Goal: Task Accomplishment & Management: Manage account settings

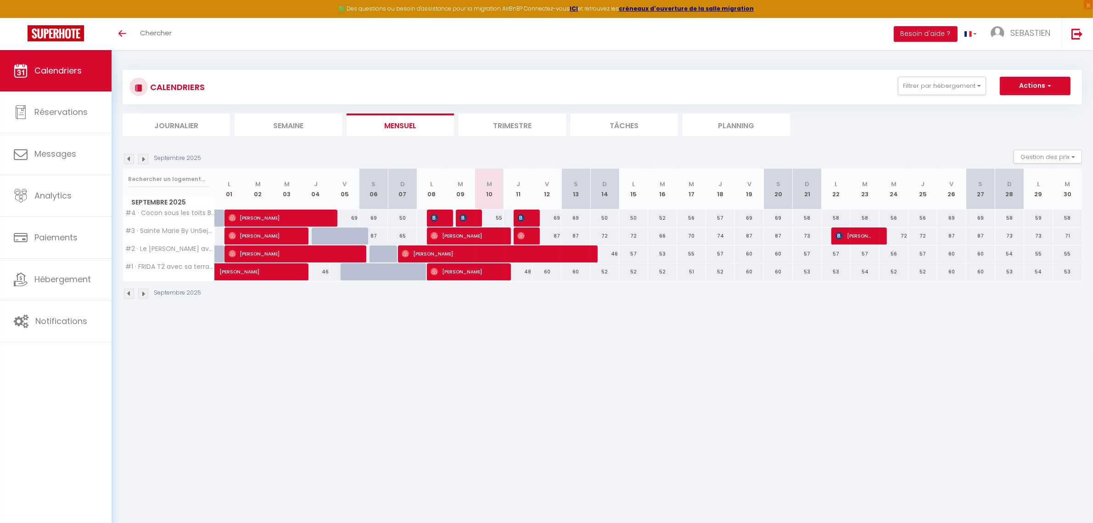
click at [473, 216] on div at bounding box center [470, 217] width 29 height 17
click at [463, 217] on img at bounding box center [463, 217] width 7 height 7
select select "OK"
select select "0"
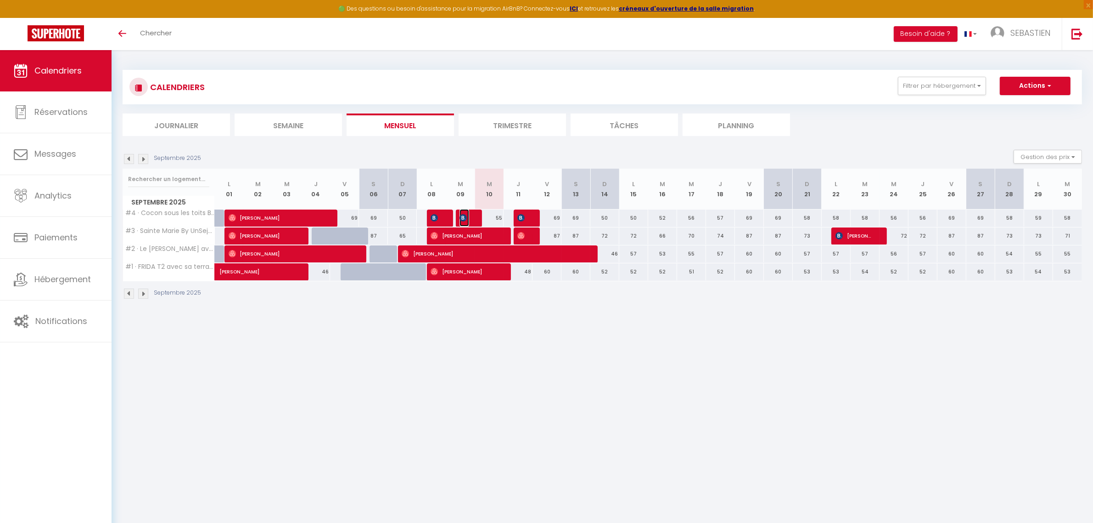
select select "0"
select select "1"
select select
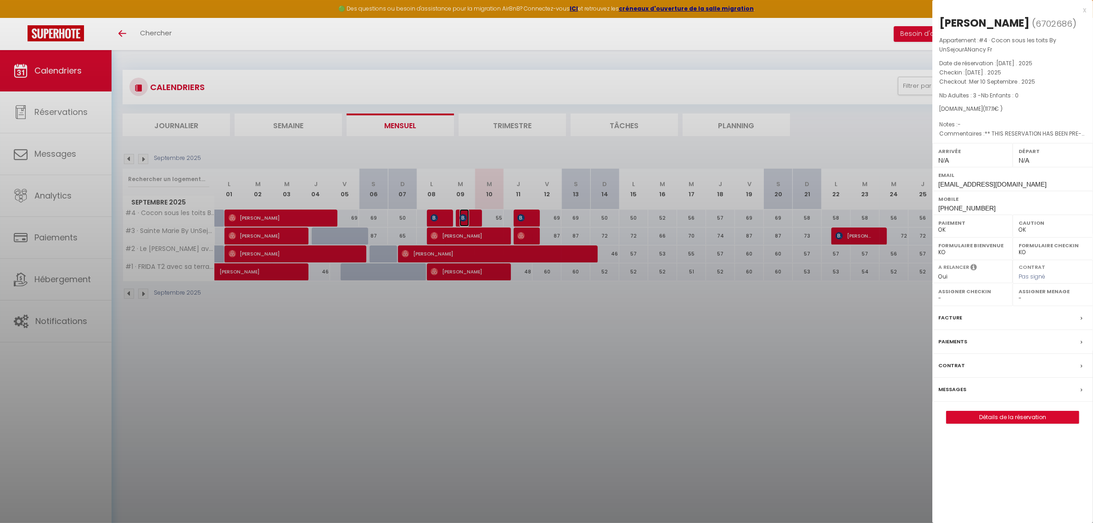
select select "44856"
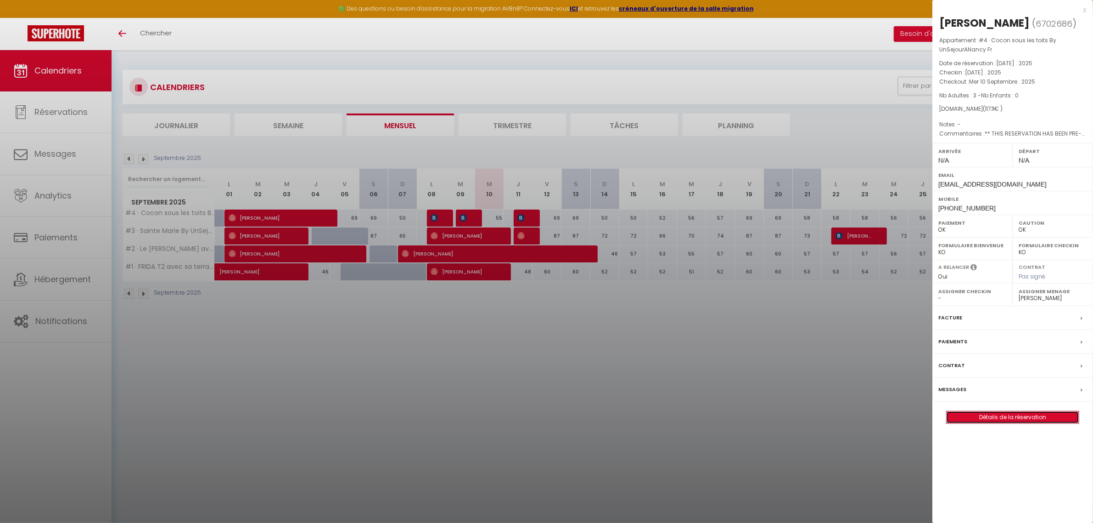
click at [792, 416] on link "Détails de la réservation" at bounding box center [1013, 417] width 132 height 12
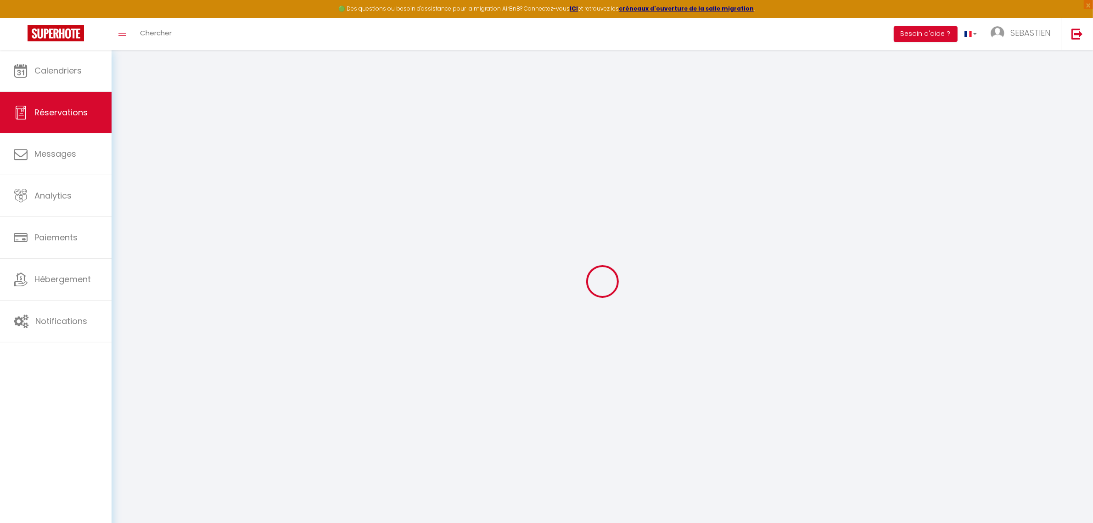
select select
checkbox input "false"
select select
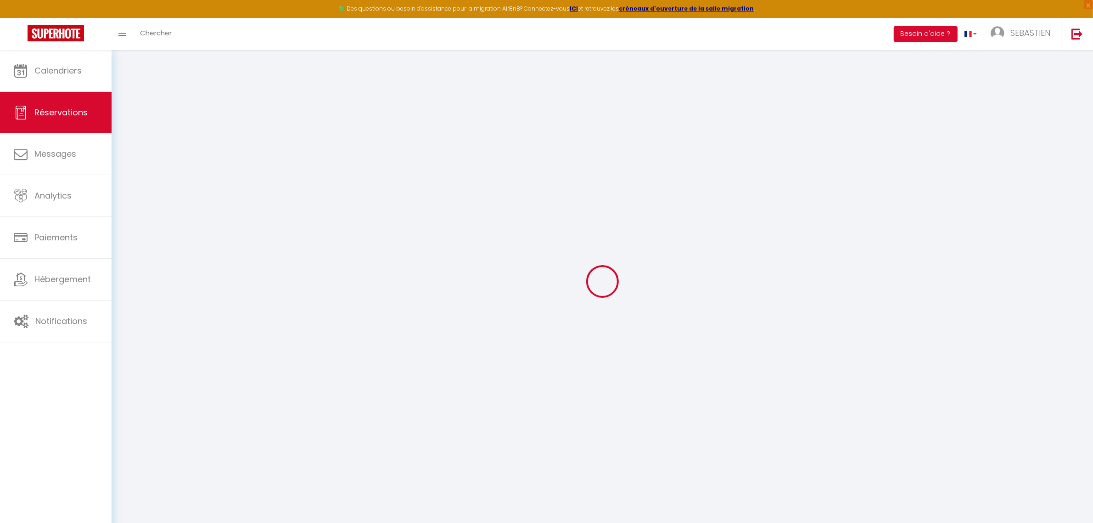
checkbox input "false"
select select
checkbox input "false"
type textarea "** THIS RESERVATION HAS BEEN PRE-PAID ** BOOKING NOTE : Payment charge is EUR 1…"
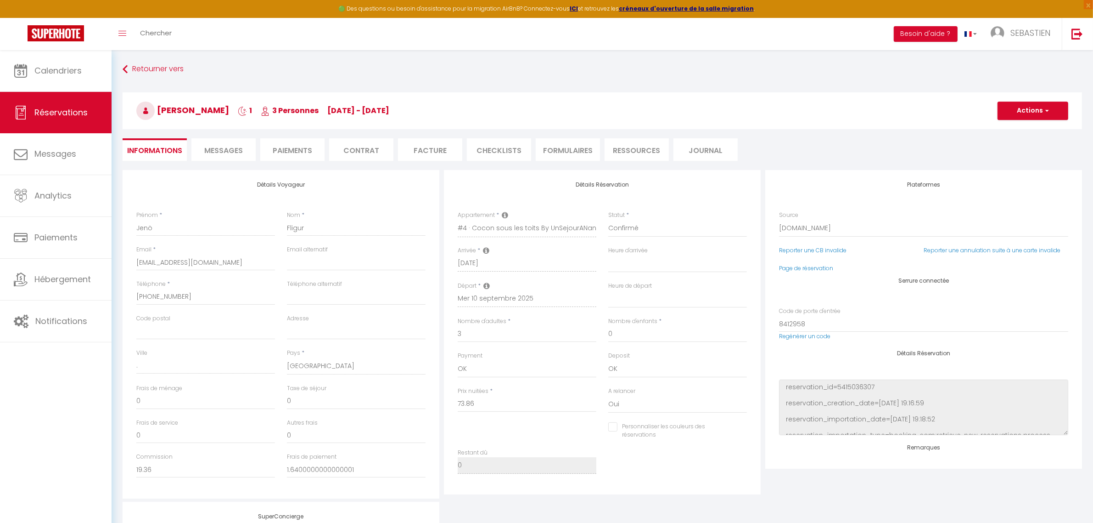
type input "40"
type input "3.25"
select select
checkbox input "false"
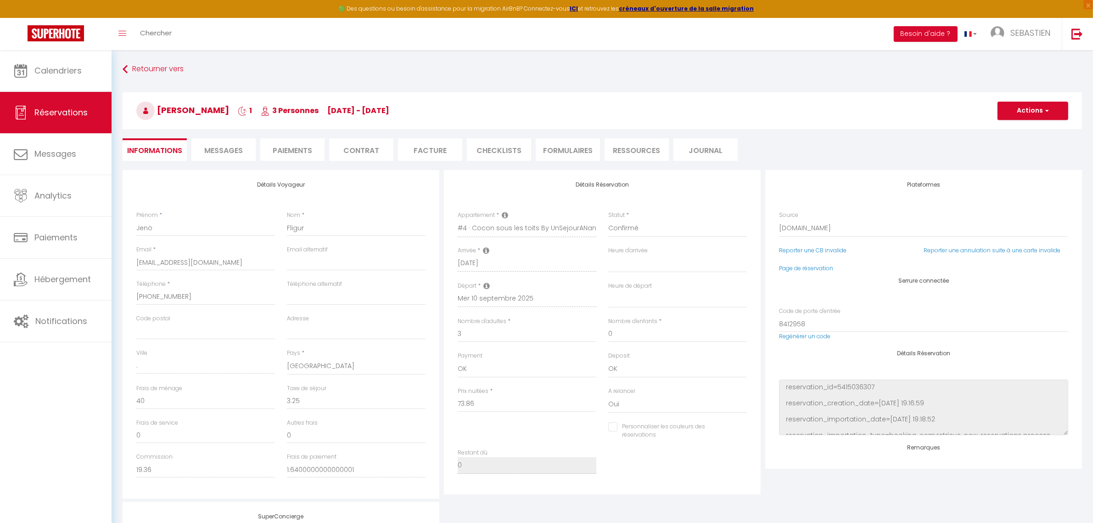
select select
click at [624, 143] on li "Ressources" at bounding box center [637, 149] width 64 height 22
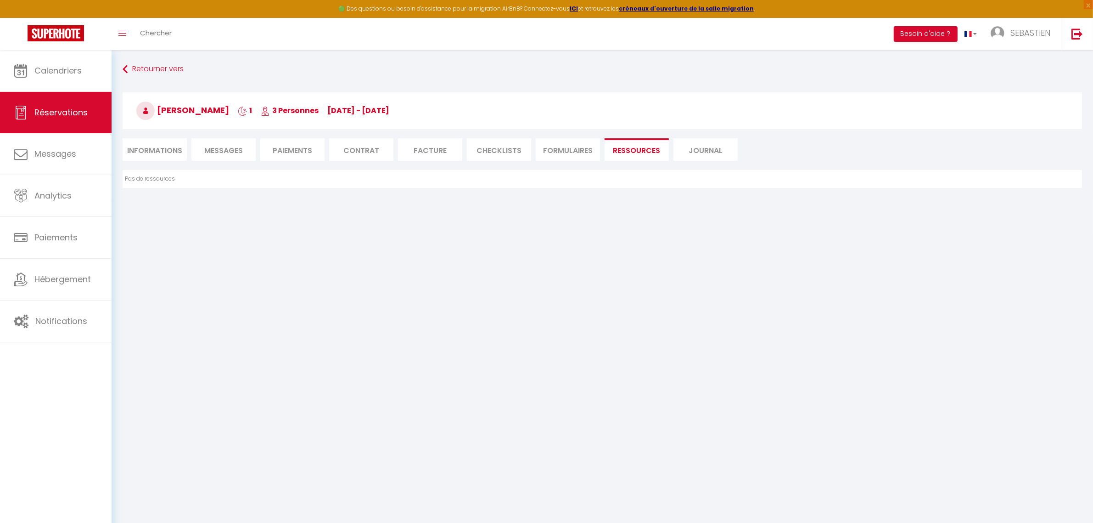
click at [536, 152] on li "FORMULAIRES" at bounding box center [568, 149] width 64 height 22
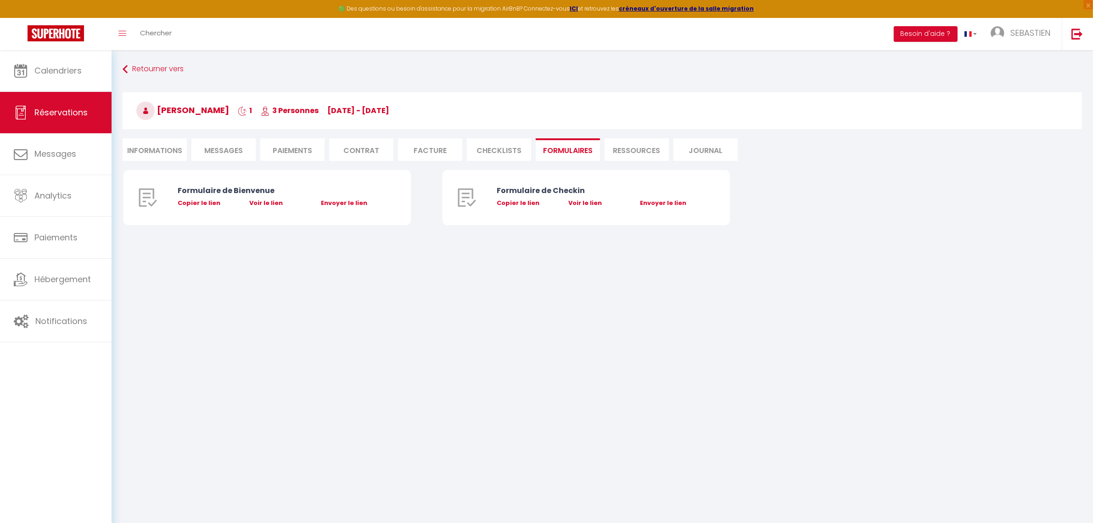
click at [480, 152] on li "CHECKLISTS" at bounding box center [499, 149] width 64 height 22
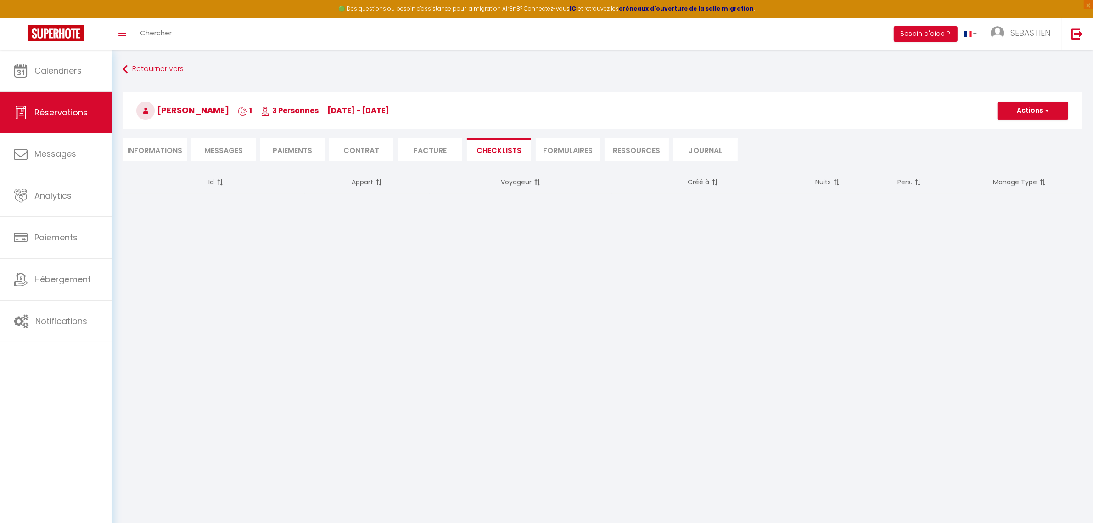
click at [396, 152] on ul "Informations Messages Paiements Contrat Facture CHECKLISTS FORMULAIRES Ressourc…" at bounding box center [603, 149] width 960 height 22
click at [348, 152] on li "Contrat" at bounding box center [361, 149] width 64 height 22
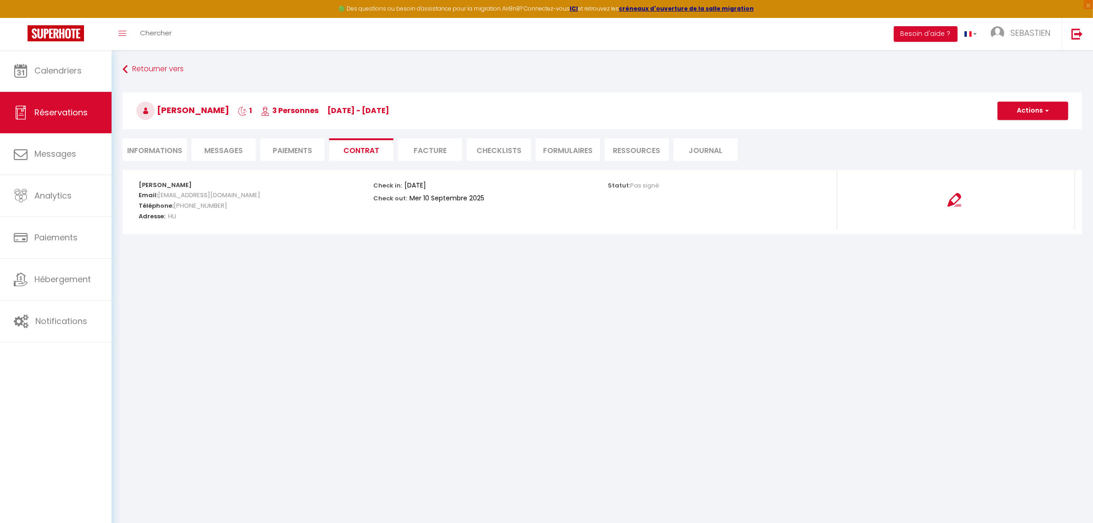
click at [298, 148] on li "Paiements" at bounding box center [292, 149] width 64 height 22
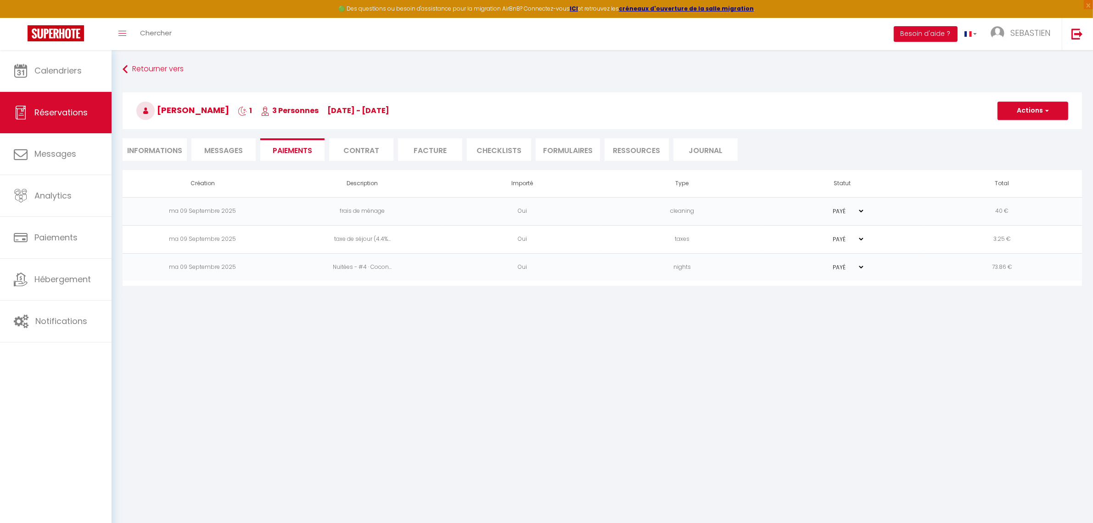
click at [215, 151] on span "Messages" at bounding box center [223, 150] width 39 height 11
select select
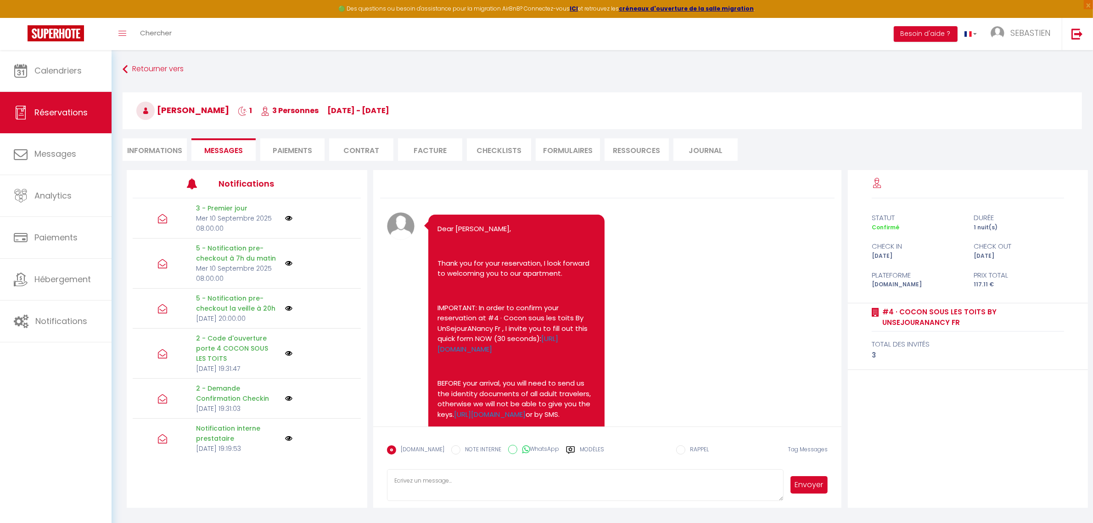
select select
click at [167, 146] on li "Informations" at bounding box center [155, 149] width 64 height 22
select select
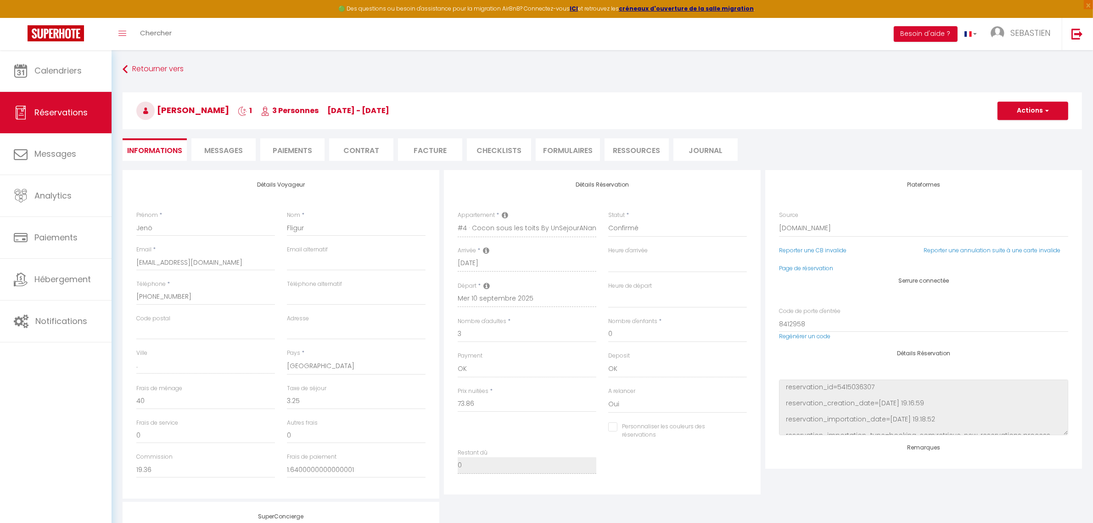
select select
checkbox input "false"
select select
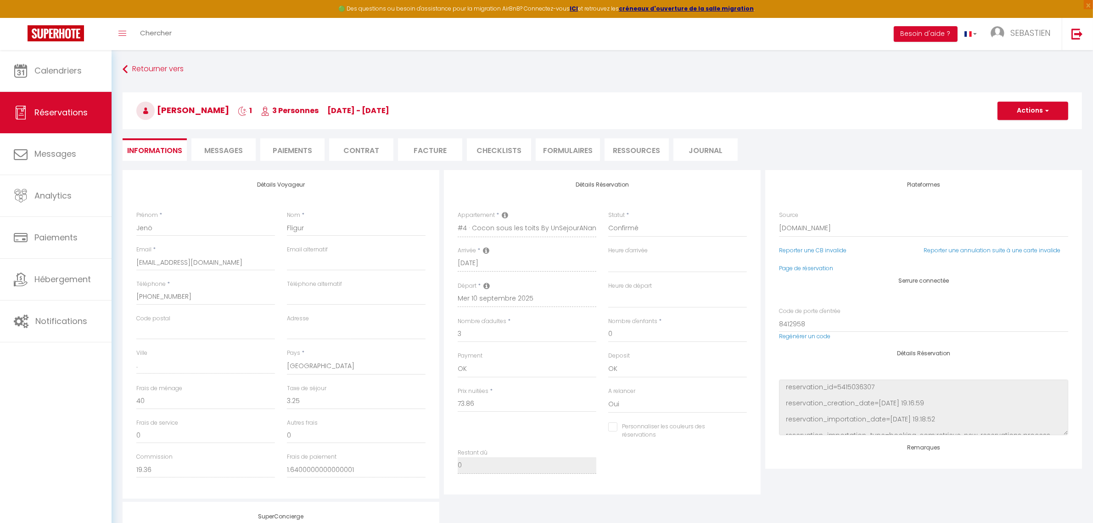
checkbox input "false"
select select
checkbox input "false"
select select
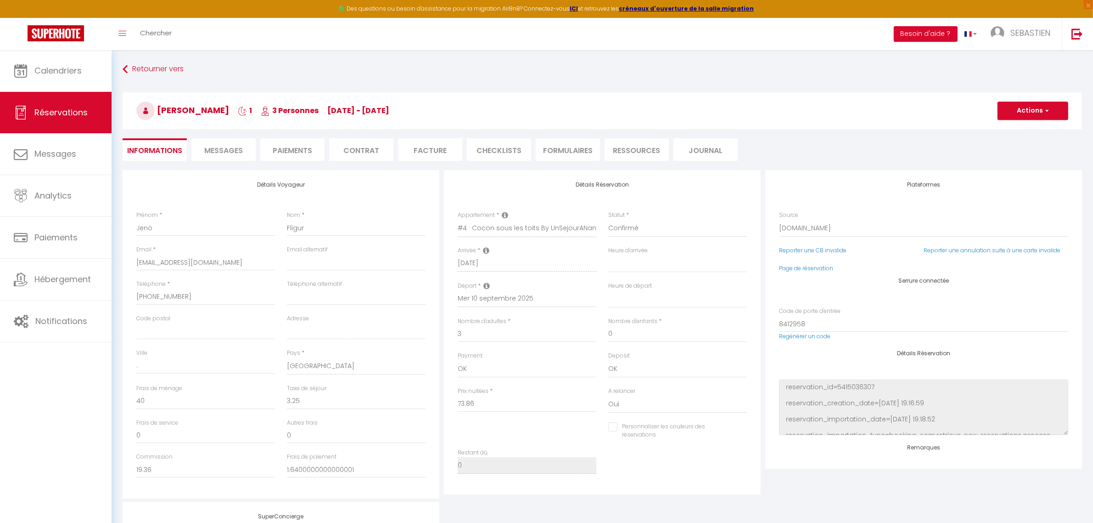
select select
checkbox input "false"
select select
checkbox input "false"
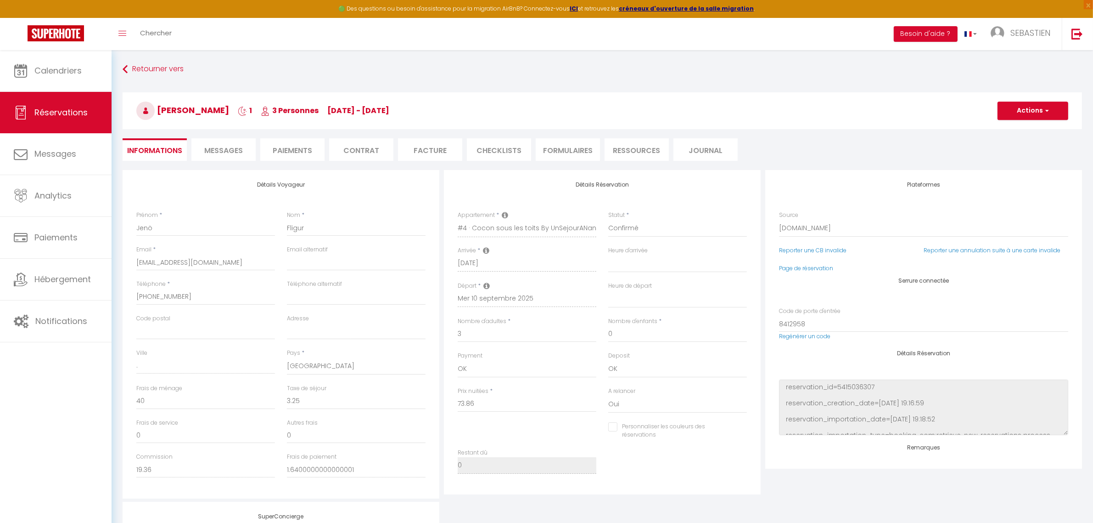
select select
checkbox input "false"
select select
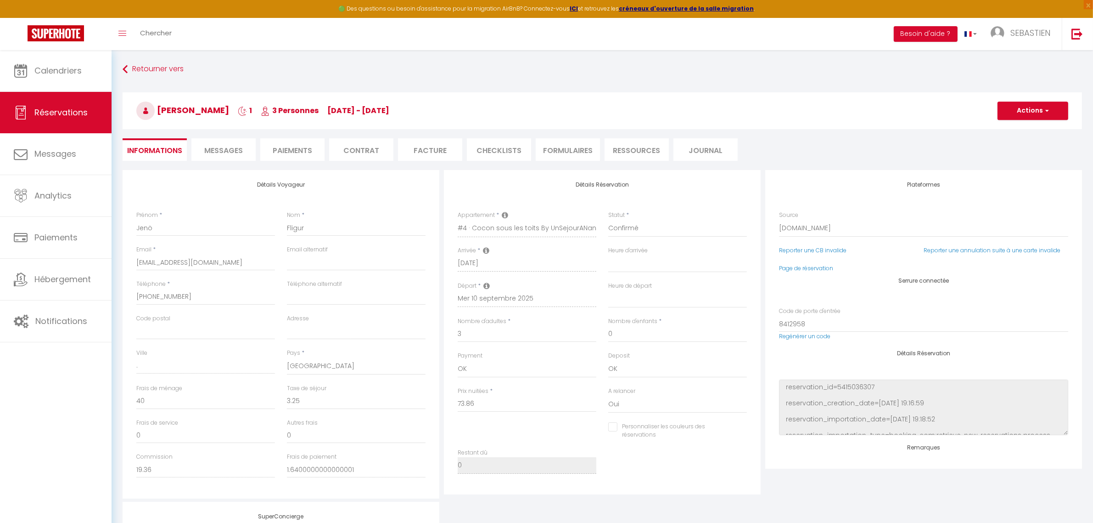
checkbox input "false"
select select
checkbox input "false"
select select
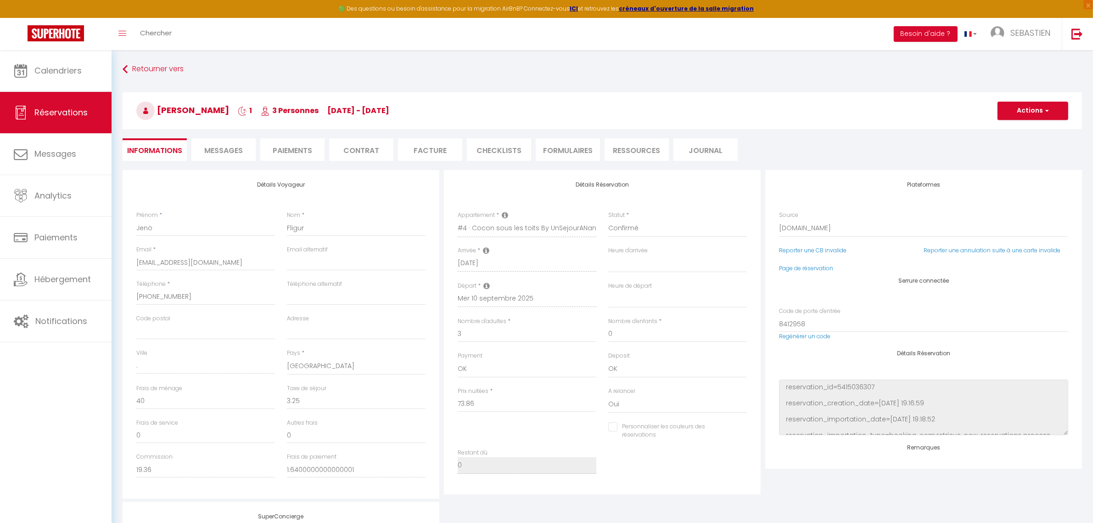
select select
checkbox input "false"
select select
checkbox input "false"
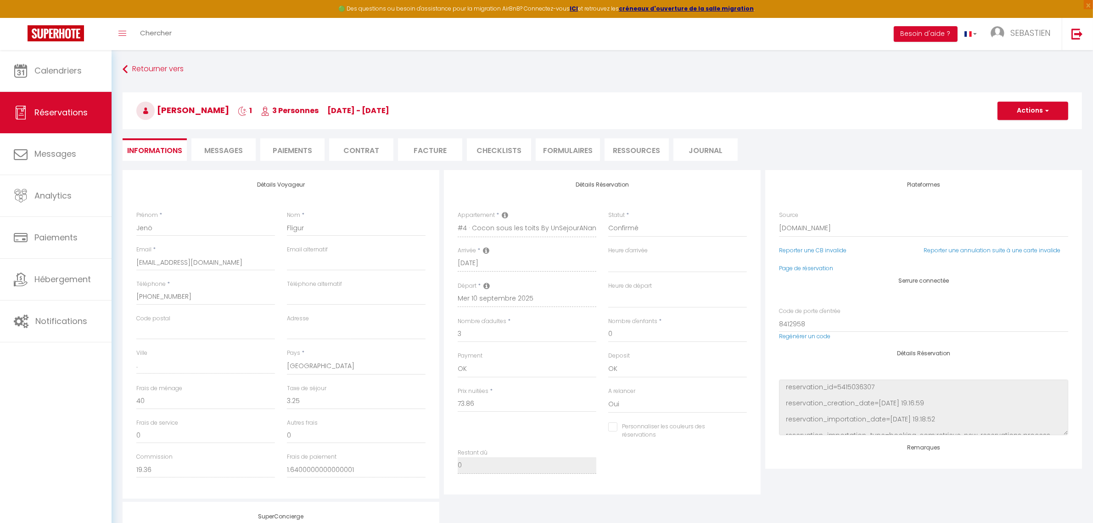
select select
checkbox input "false"
click at [49, 67] on span "Calendriers" at bounding box center [57, 70] width 47 height 11
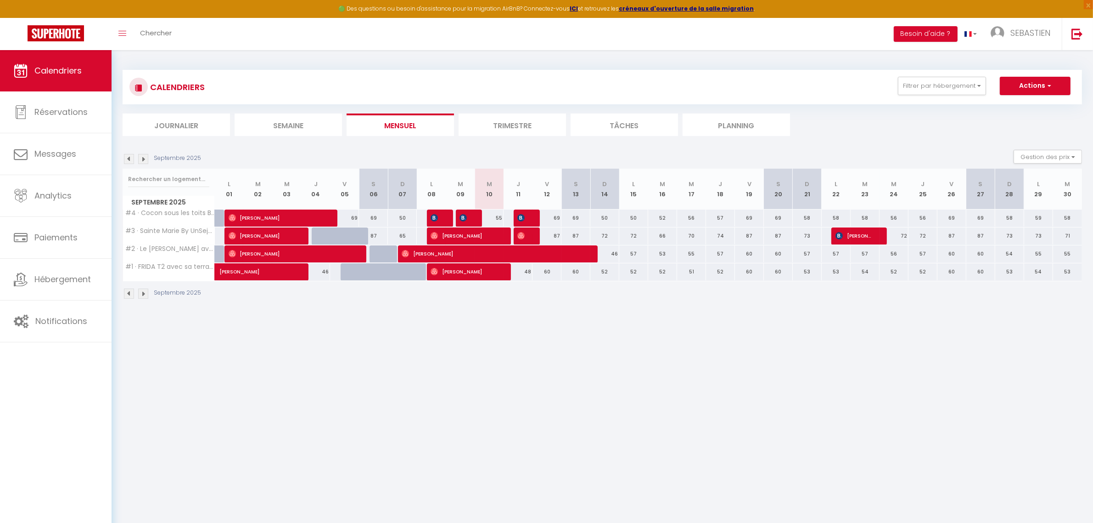
click at [129, 159] on img at bounding box center [129, 159] width 10 height 10
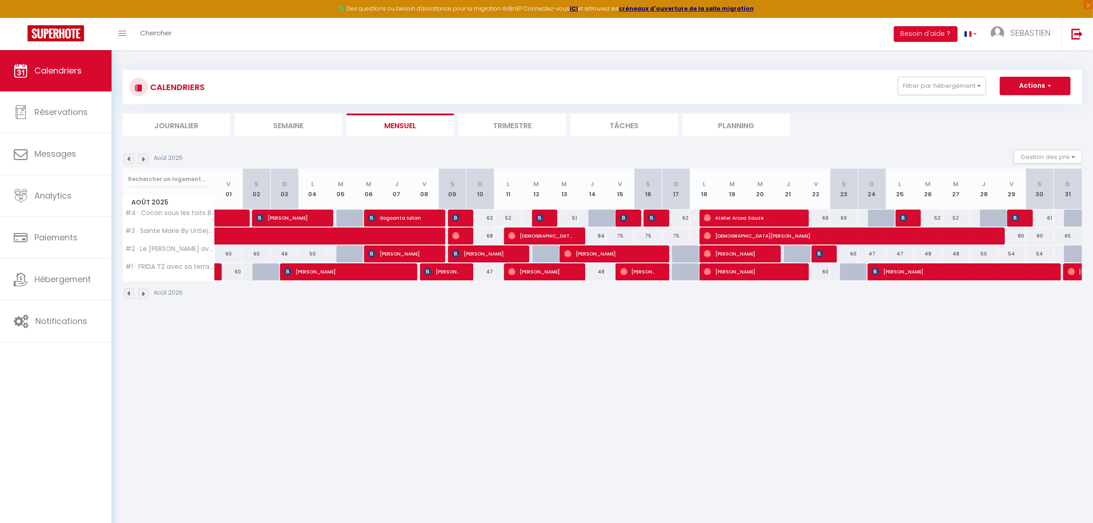
click at [478, 119] on li "Trimestre" at bounding box center [512, 124] width 107 height 22
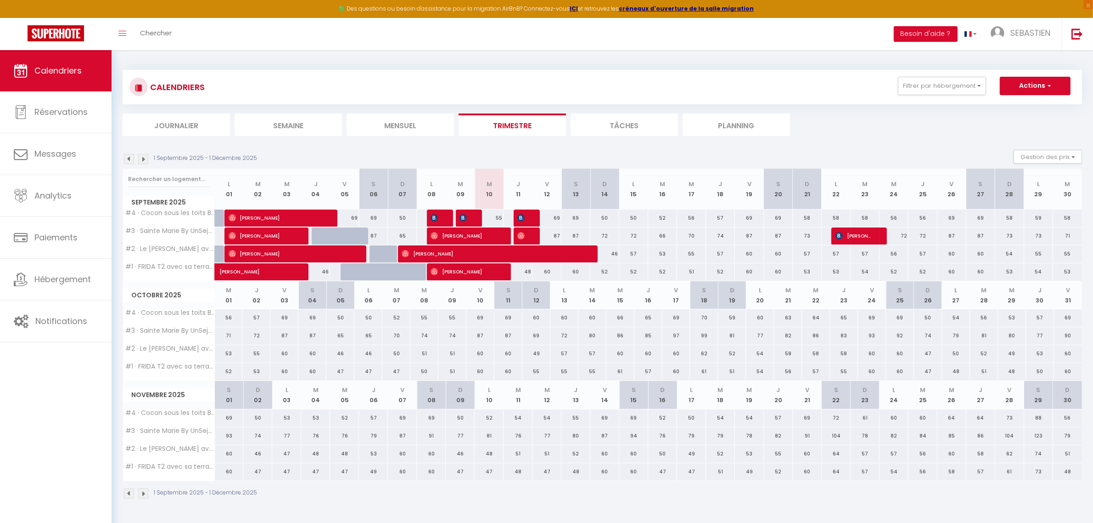
click at [634, 215] on div "50" at bounding box center [633, 217] width 29 height 17
type input "50"
type input "Lun 15 Septembre 2025"
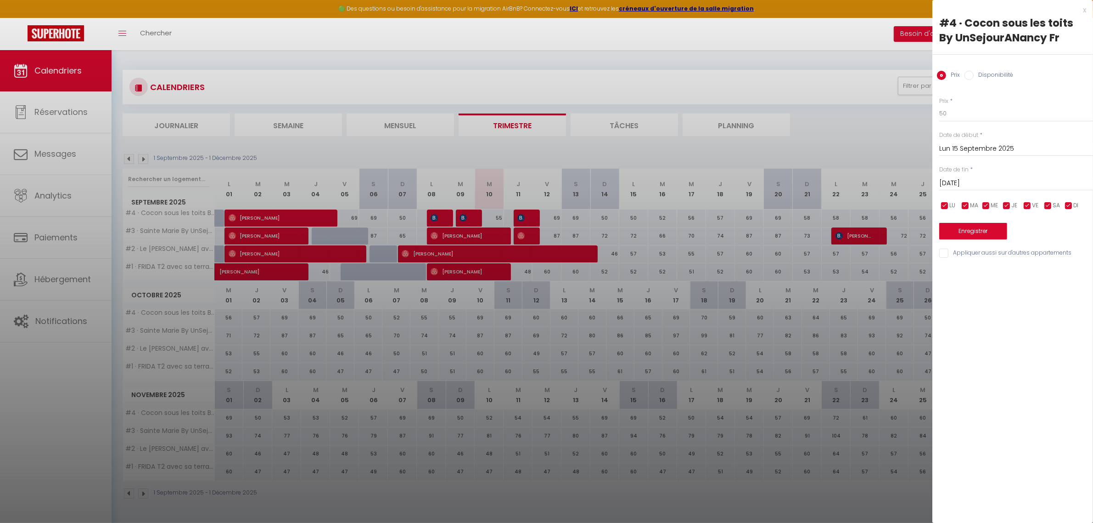
click at [792, 179] on input "[DATE]" at bounding box center [1016, 183] width 154 height 12
click at [792, 270] on span "19" at bounding box center [1048, 272] width 20 height 18
type input "Ven 19 Septembre 2025"
click at [792, 72] on label "Disponibilité" at bounding box center [993, 76] width 39 height 10
click at [792, 72] on input "Disponibilité" at bounding box center [969, 75] width 9 height 9
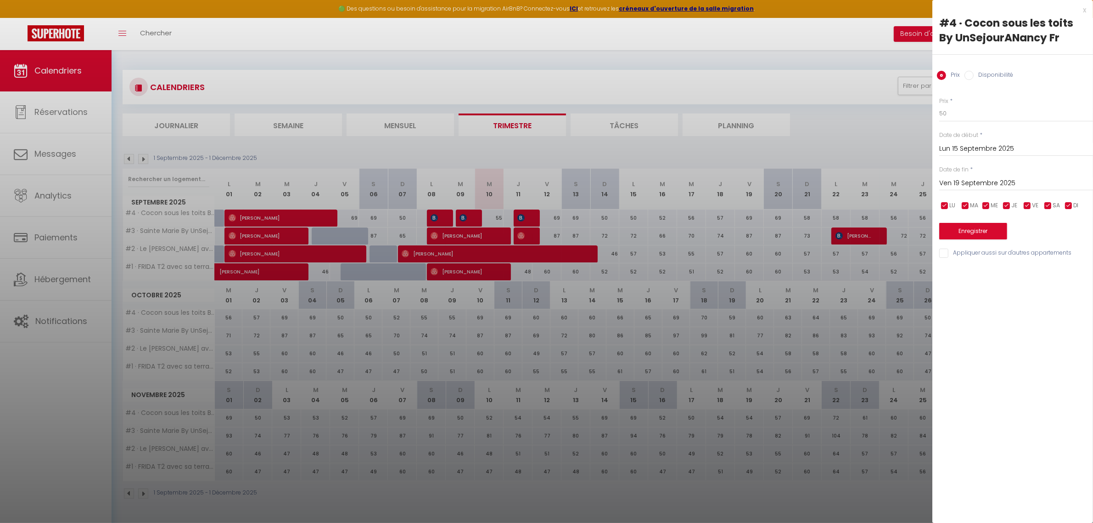
radio input "true"
radio input "false"
click at [792, 118] on select "Disponible Indisponible" at bounding box center [1016, 113] width 154 height 17
select select "0"
click at [792, 105] on select "Disponible Indisponible" at bounding box center [1016, 113] width 154 height 17
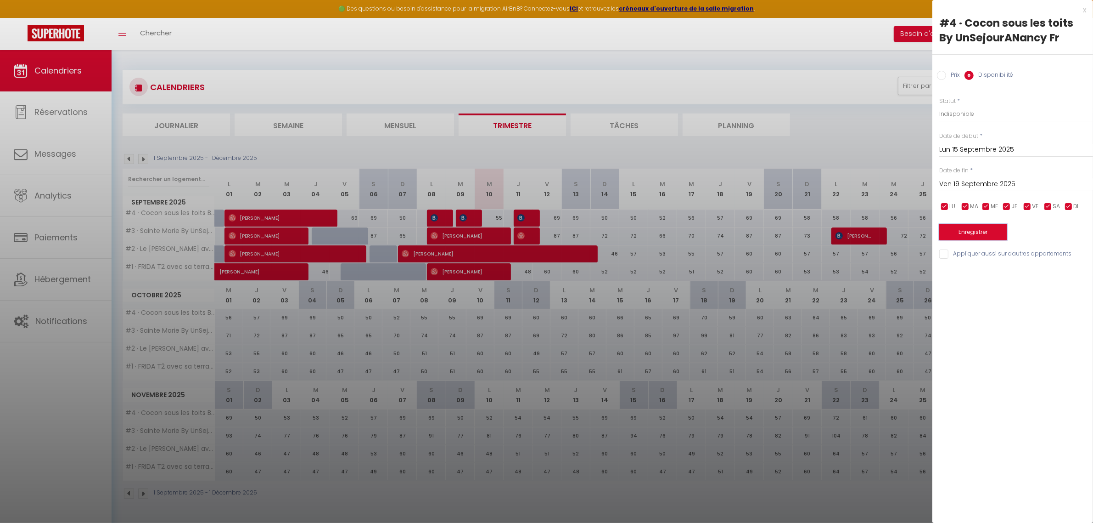
click at [792, 230] on button "Enregistrer" at bounding box center [973, 232] width 68 height 17
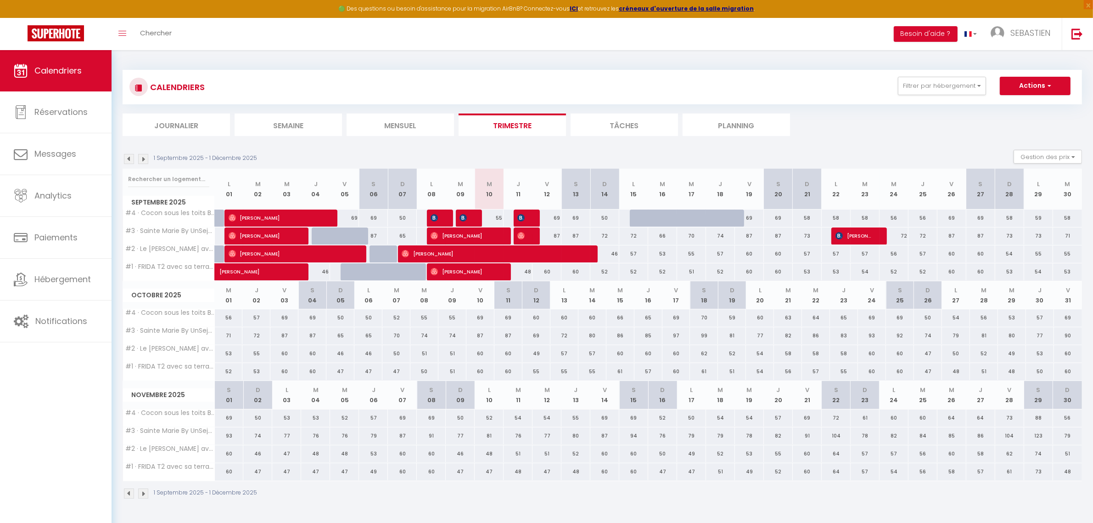
click at [636, 214] on div at bounding box center [644, 217] width 29 height 17
select select "1"
type input "Lun 15 Septembre 2025"
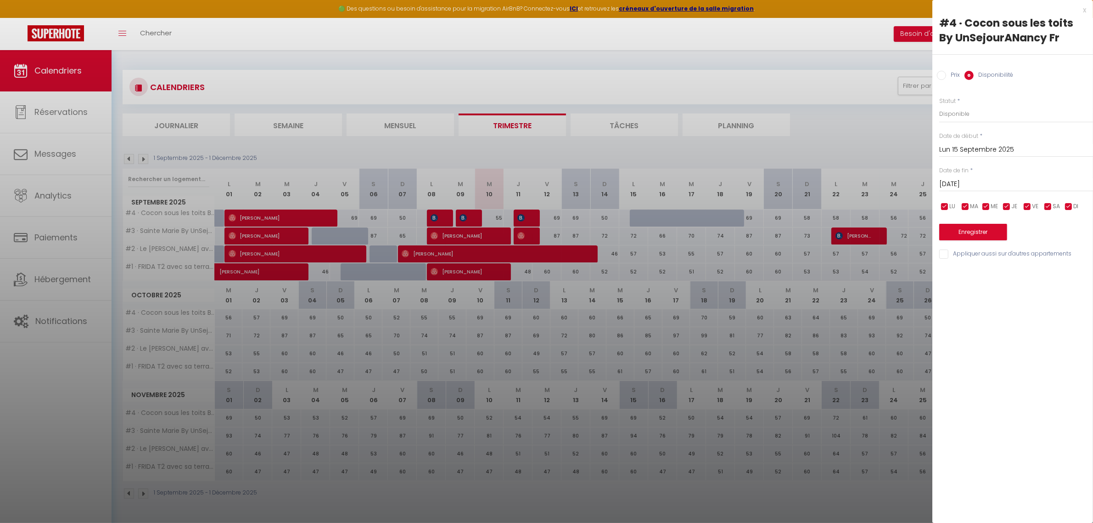
click at [792, 180] on input "[DATE]" at bounding box center [1016, 184] width 154 height 12
click at [792, 273] on span "19" at bounding box center [1048, 273] width 20 height 18
type input "Ven 19 Septembre 2025"
click at [792, 115] on select "Disponible Indisponible" at bounding box center [1016, 113] width 154 height 17
click at [792, 105] on select "Disponible Indisponible" at bounding box center [1016, 113] width 154 height 17
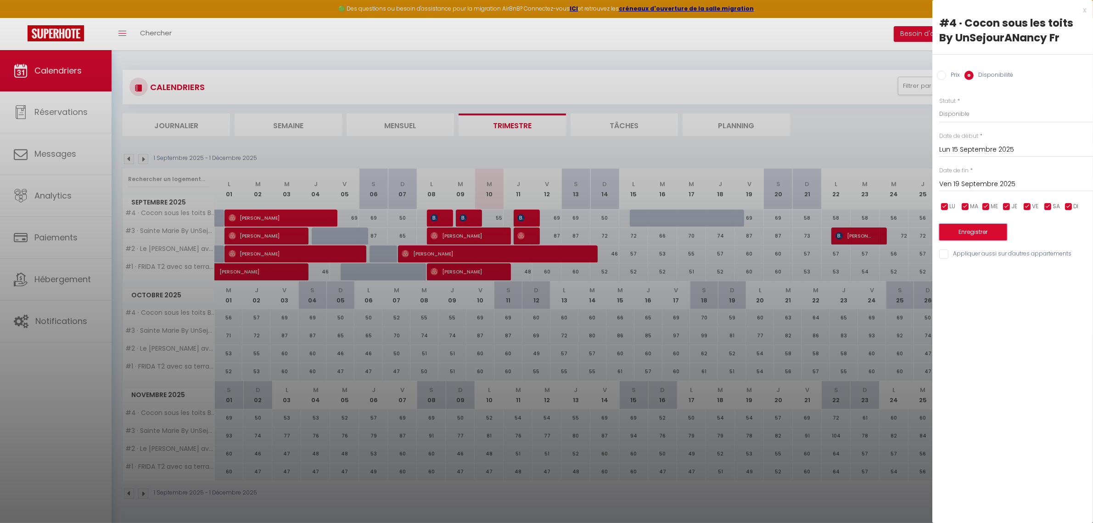
click at [792, 228] on button "Enregistrer" at bounding box center [973, 232] width 68 height 17
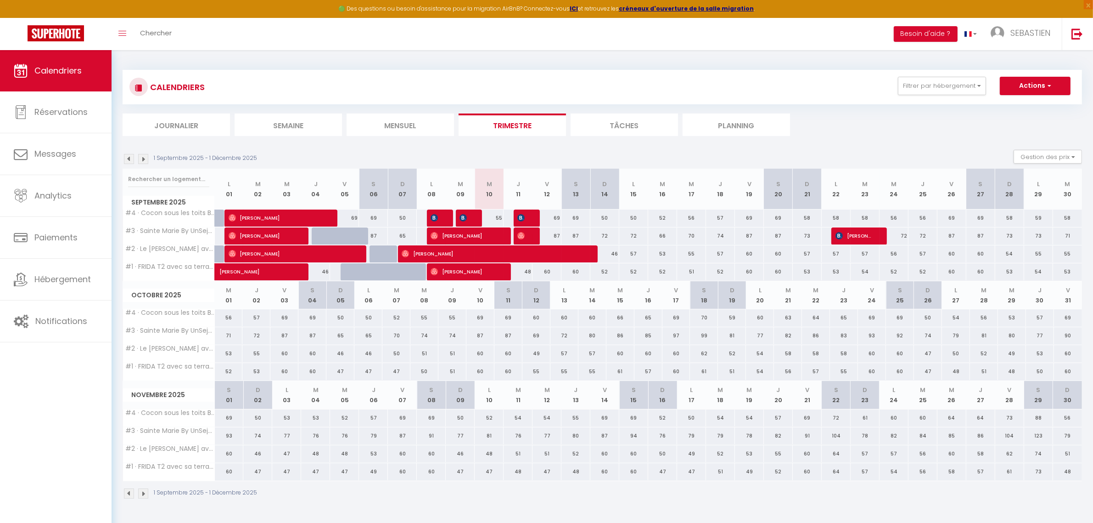
click at [631, 218] on div "50" at bounding box center [633, 217] width 29 height 17
select select "1"
type input "Lun 15 Septembre 2025"
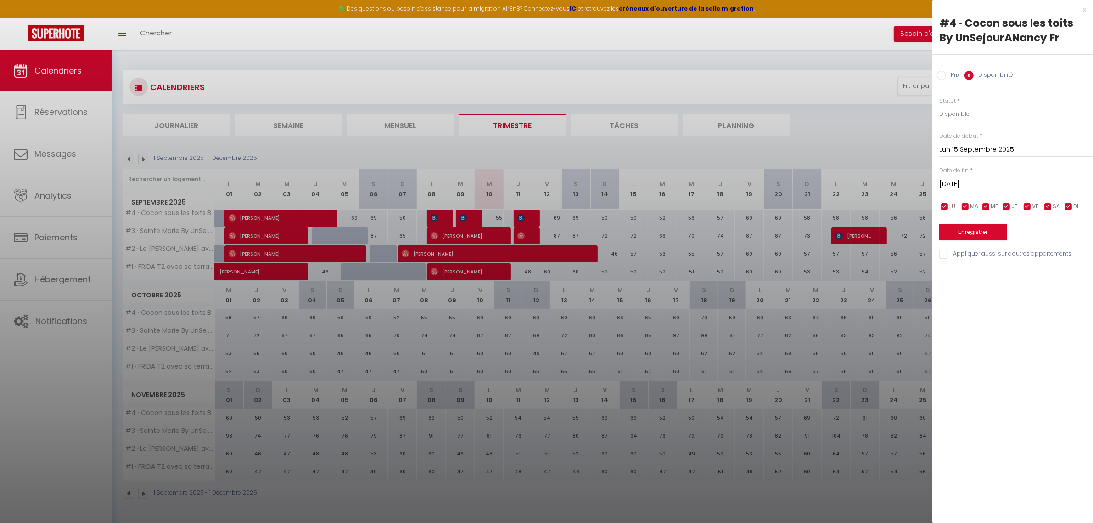
click at [792, 185] on input "[DATE]" at bounding box center [1016, 184] width 154 height 12
click at [792, 270] on span "19" at bounding box center [1048, 273] width 20 height 18
type input "Ven 19 Septembre 2025"
click at [792, 115] on select "Disponible Indisponible" at bounding box center [1016, 113] width 154 height 17
select select "0"
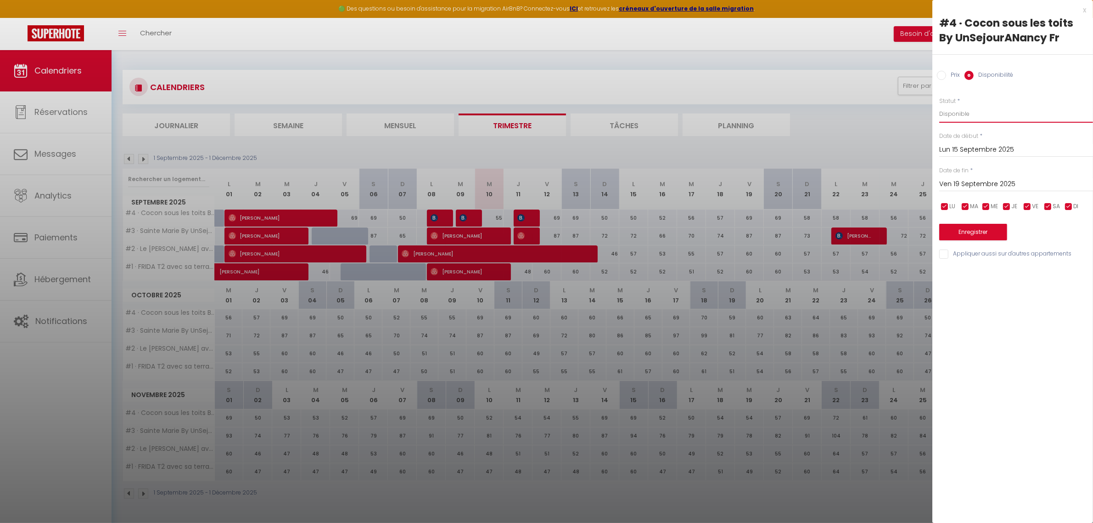
click at [792, 105] on select "Disponible Indisponible" at bounding box center [1016, 113] width 154 height 17
click at [792, 234] on button "Enregistrer" at bounding box center [973, 232] width 68 height 17
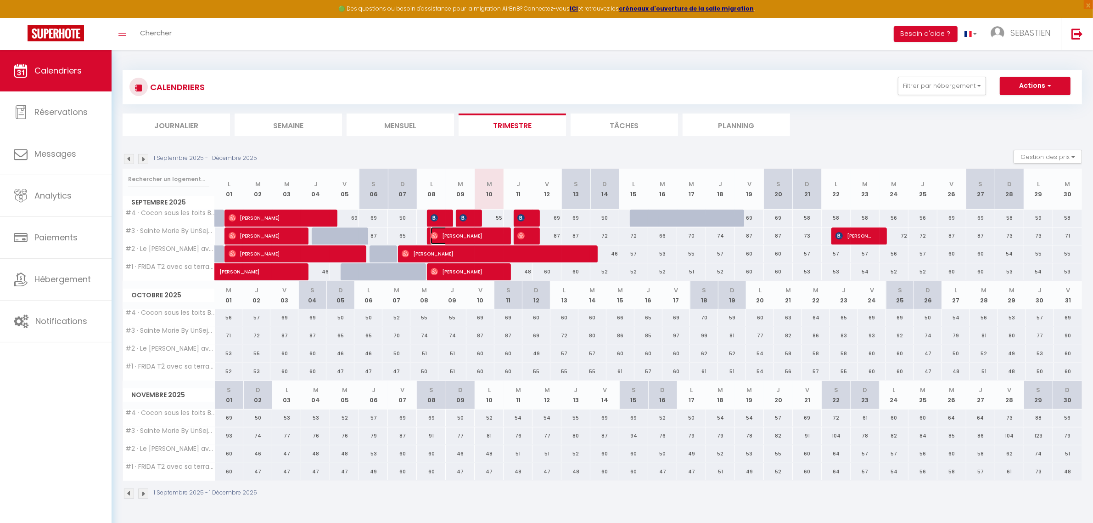
click at [483, 230] on span "[PERSON_NAME]" at bounding box center [464, 235] width 67 height 17
select select "OK"
select select "1"
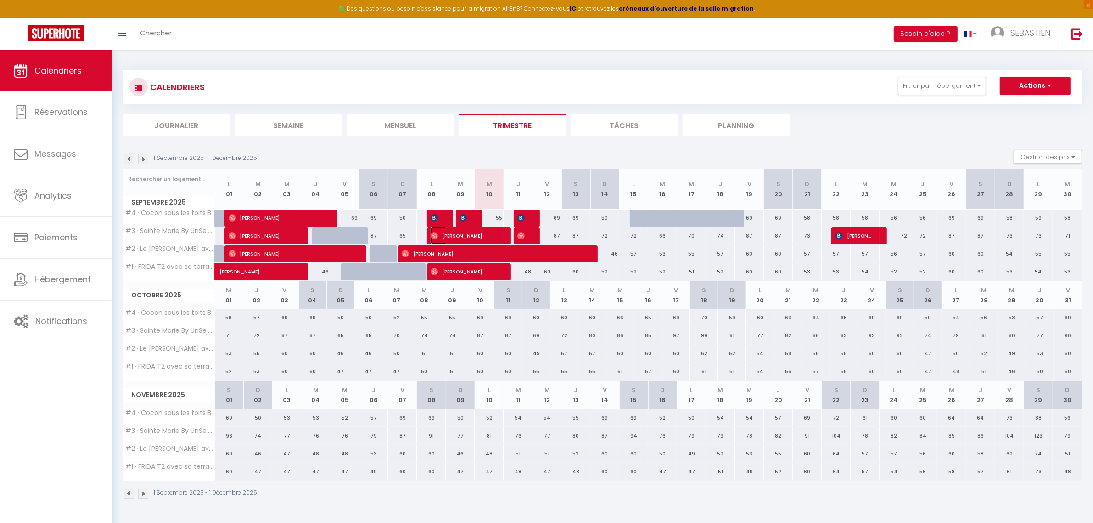
select select "1"
select select
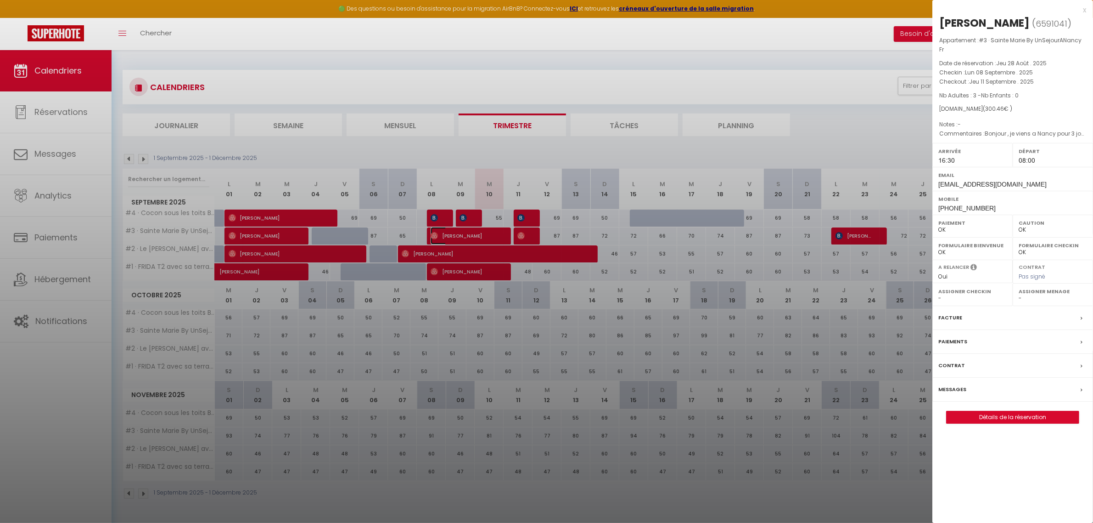
select select "44856"
click at [743, 81] on div at bounding box center [546, 261] width 1093 height 523
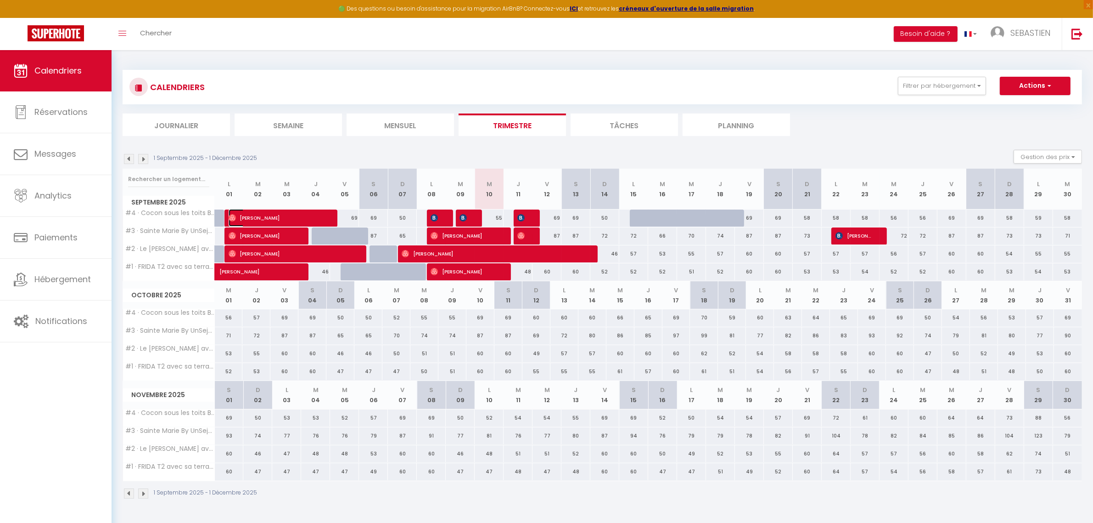
click at [294, 215] on span "[PERSON_NAME]" at bounding box center [277, 217] width 96 height 17
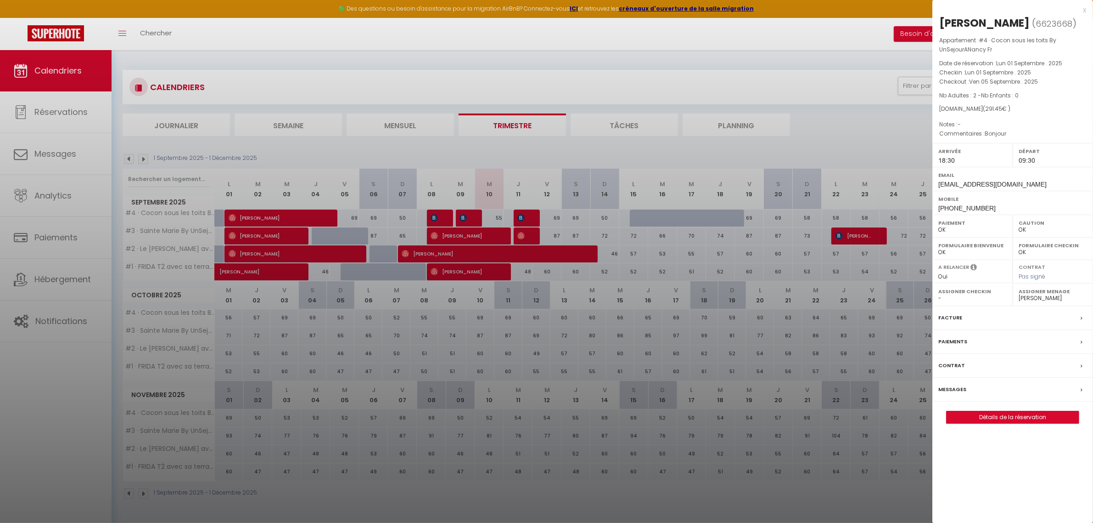
click at [792, 345] on div "Paiements" at bounding box center [1013, 342] width 161 height 24
